Goal: Navigation & Orientation: Find specific page/section

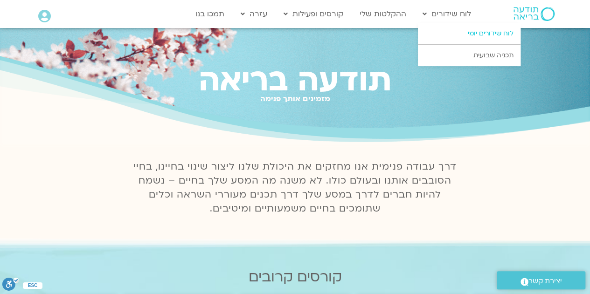
click at [459, 32] on link "לוח שידורים יומי" at bounding box center [469, 33] width 103 height 21
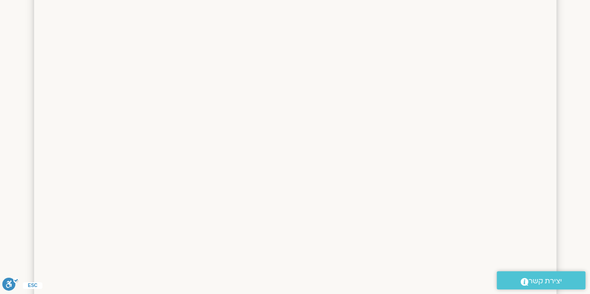
drag, startPoint x: 593, startPoint y: 31, endPoint x: 597, endPoint y: 69, distance: 37.5
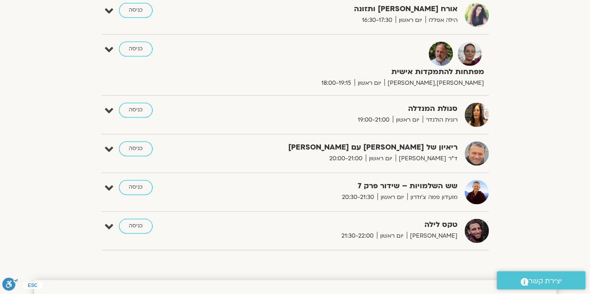
scroll to position [590, 0]
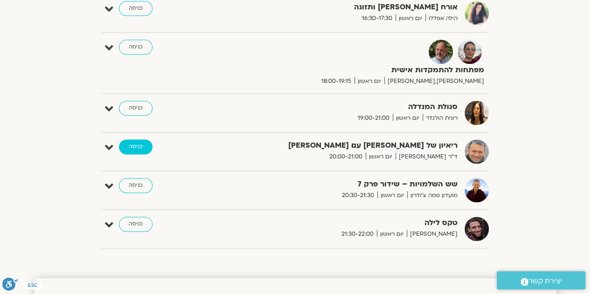
click at [135, 145] on link "כניסה" at bounding box center [136, 146] width 34 height 15
